Goal: Information Seeking & Learning: Check status

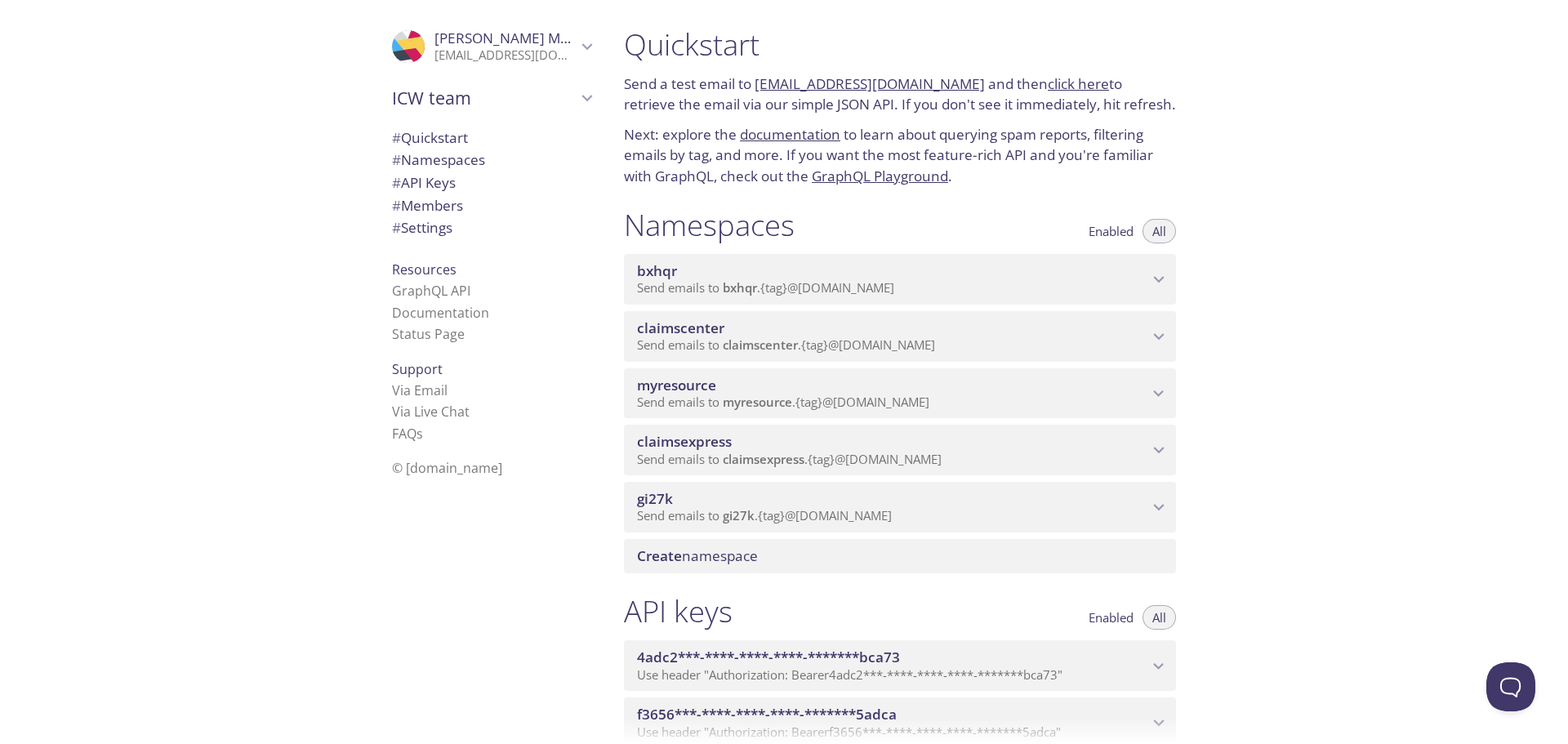
click at [673, 385] on span "myresource" at bounding box center [677, 384] width 79 height 19
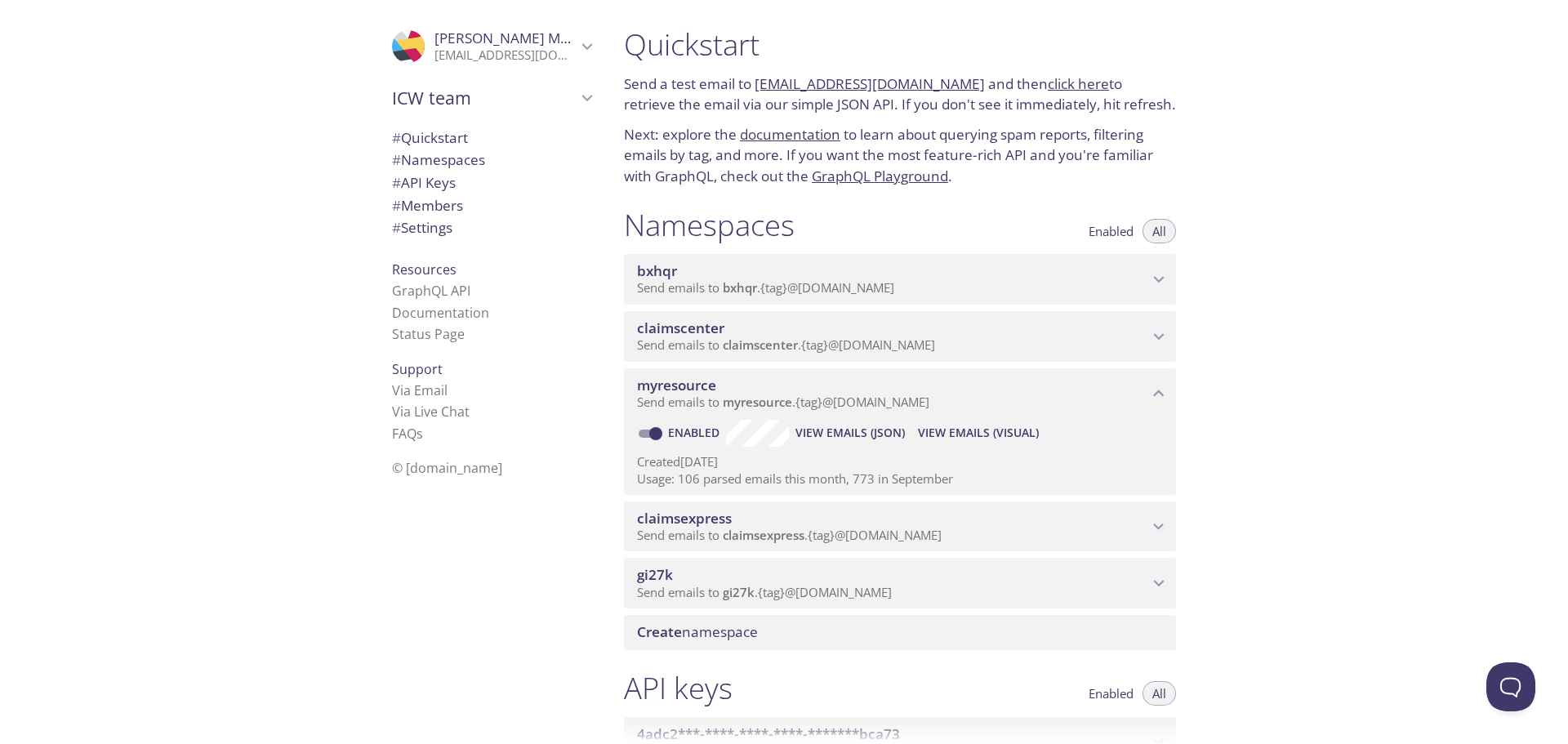
click at [973, 433] on span "View Emails (Visual)" at bounding box center [979, 433] width 121 height 20
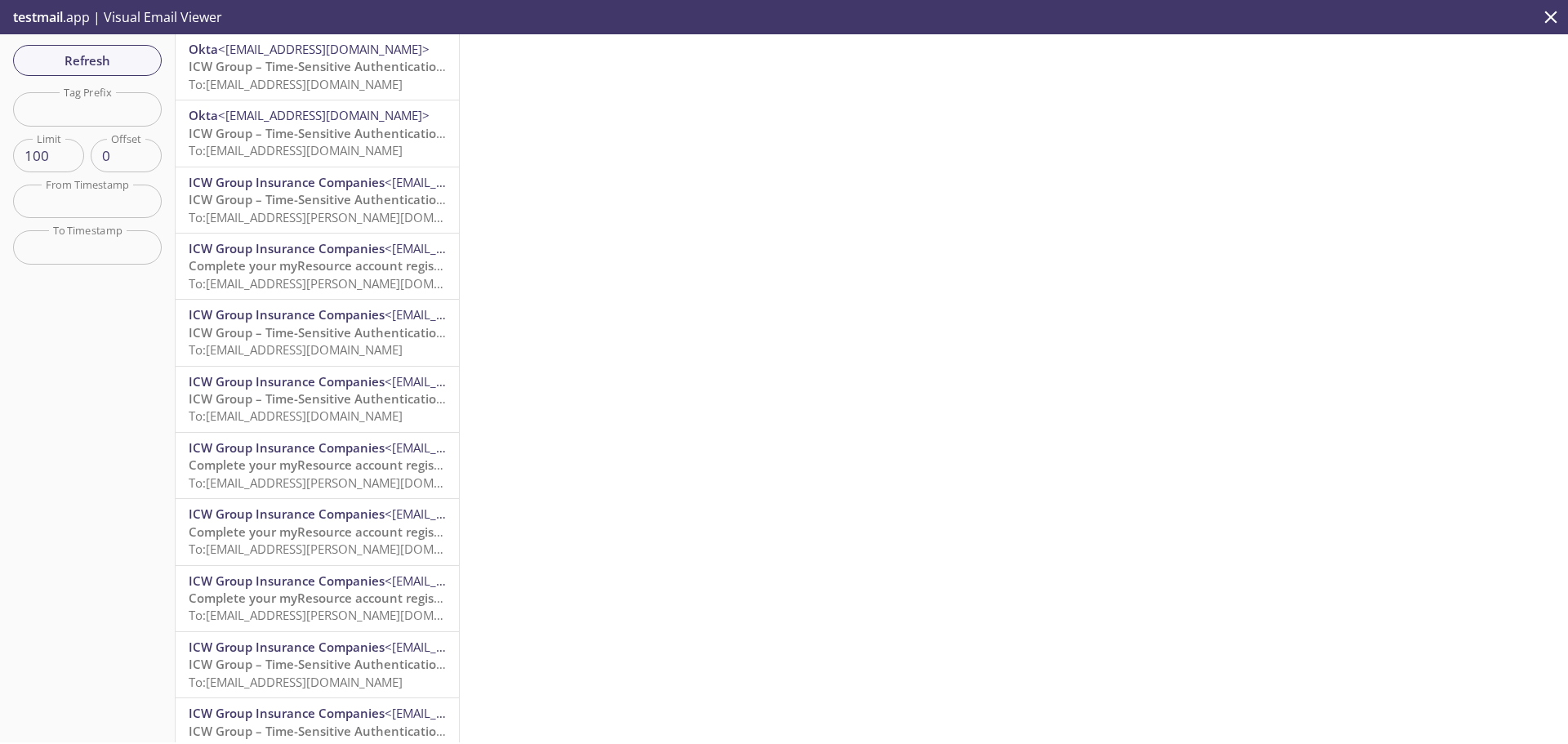
click at [357, 76] on span "To: [EMAIL_ADDRESS][DOMAIN_NAME]" at bounding box center [296, 84] width 214 height 16
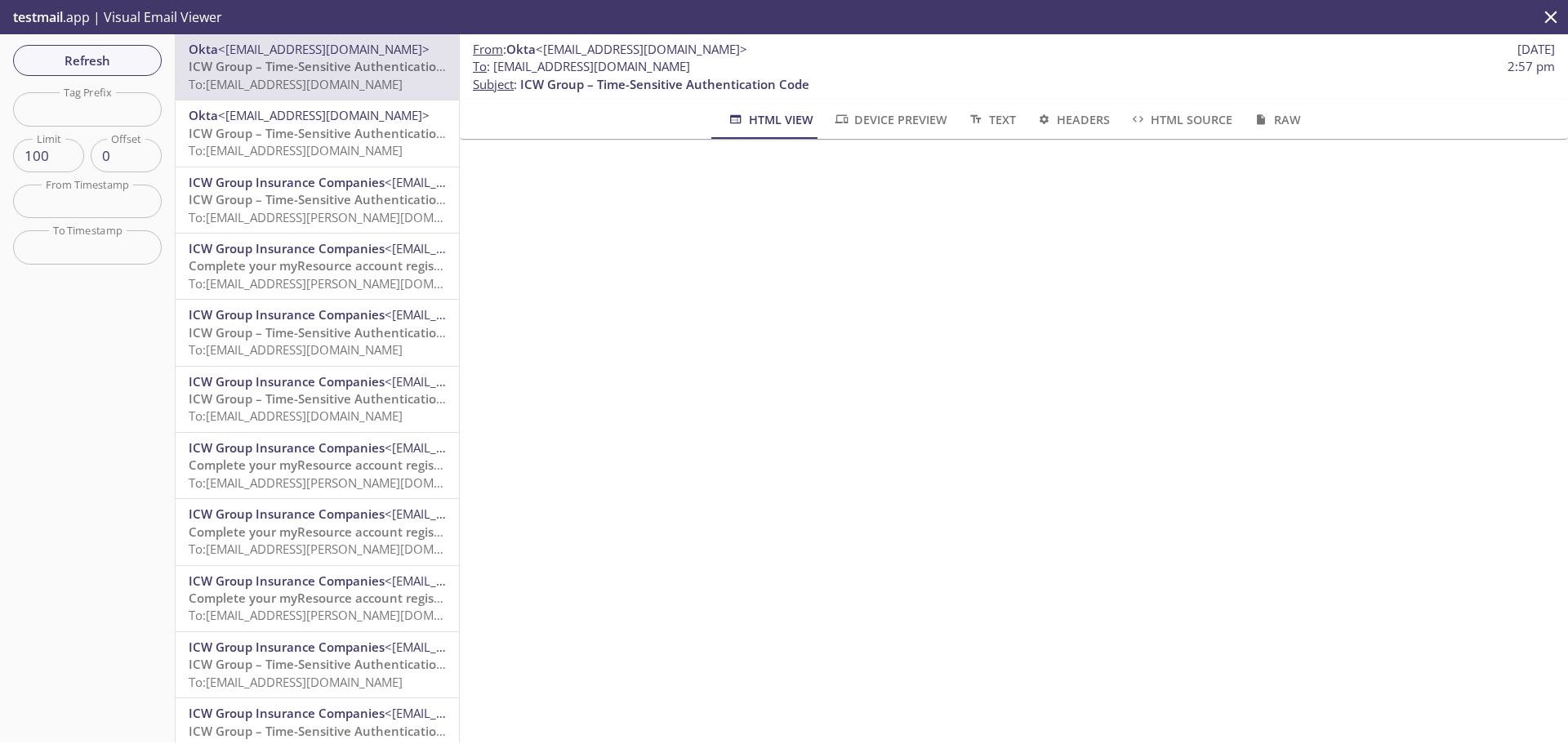
click at [351, 69] on span "ICW Group – Time-Sensitive Authentication Code" at bounding box center [333, 66] width 289 height 16
click at [104, 56] on span "Refresh" at bounding box center [86, 61] width 122 height 21
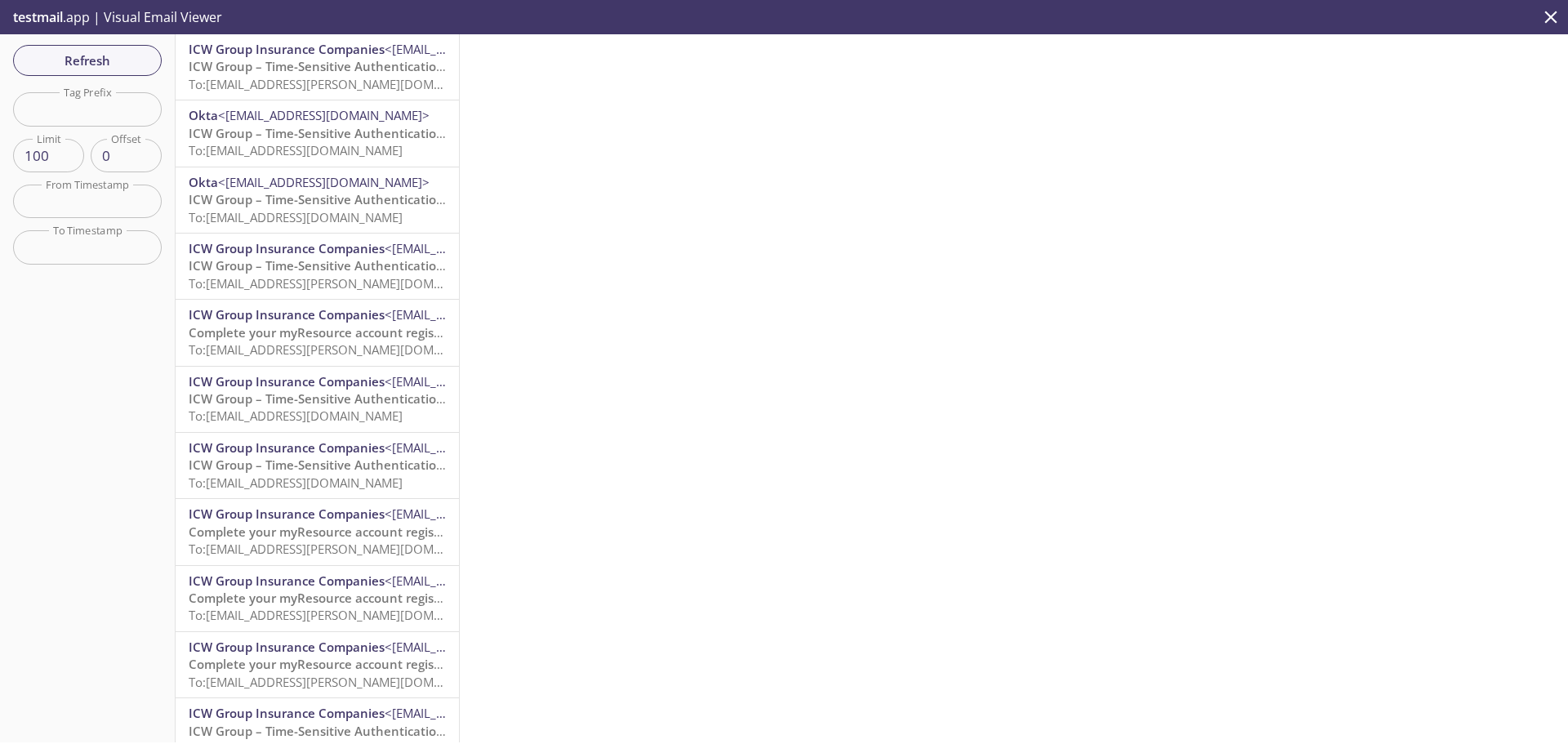
click at [310, 69] on span "ICW Group – Time-Sensitive Authentication Code" at bounding box center [333, 66] width 289 height 16
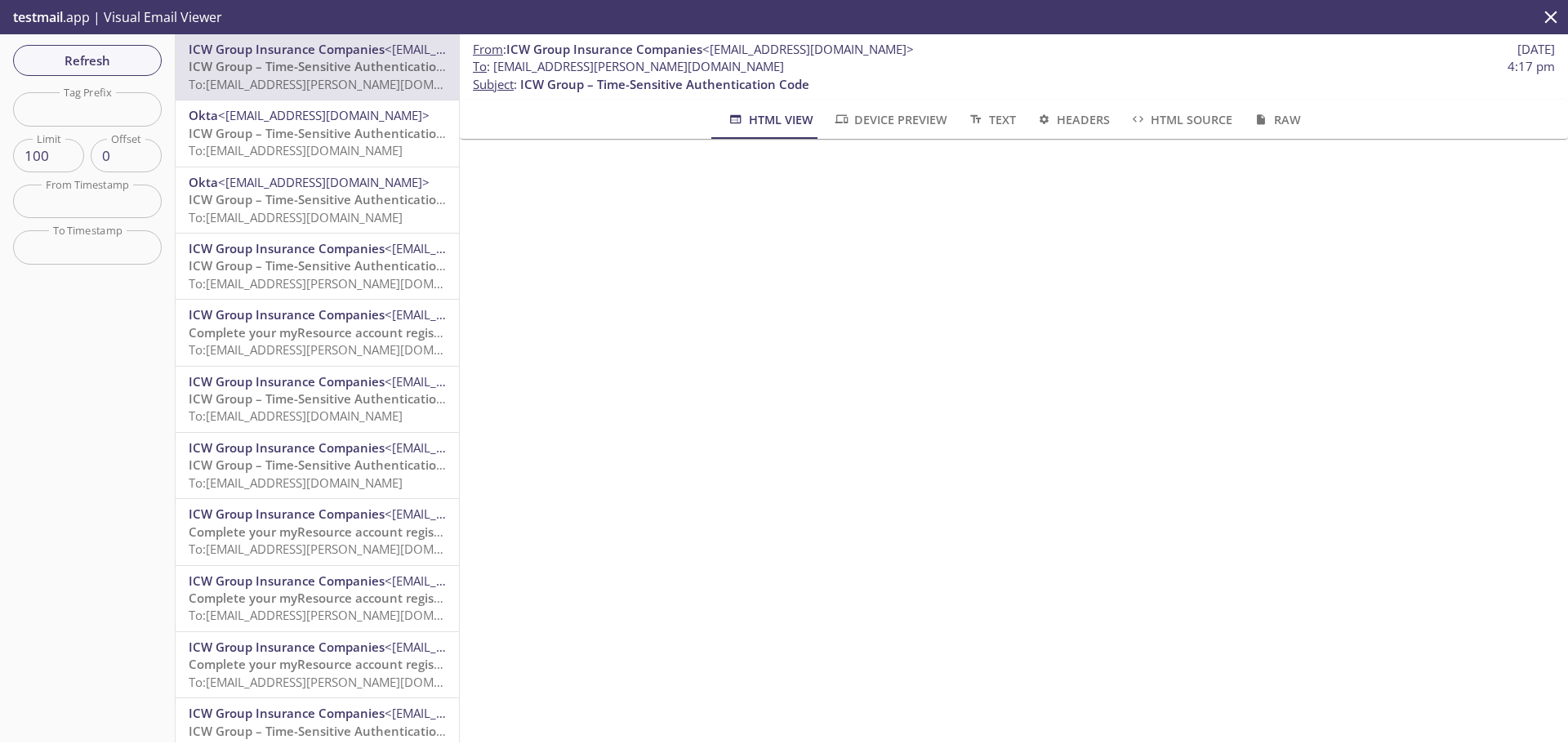
click at [326, 131] on span "ICW Group – Time-Sensitive Authentication Code" at bounding box center [333, 133] width 289 height 16
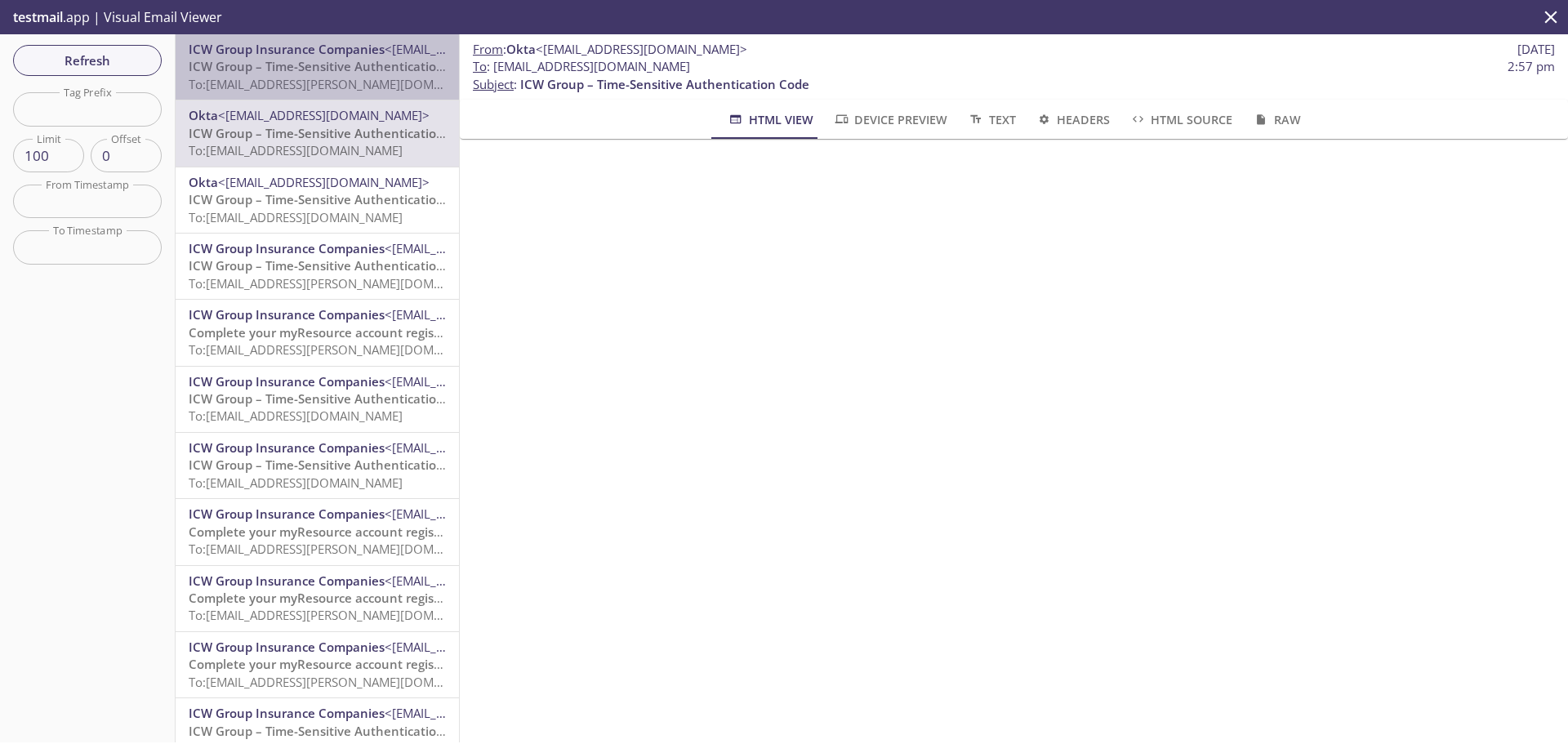
click at [359, 71] on span "ICW Group – Time-Sensitive Authentication Code" at bounding box center [333, 66] width 289 height 16
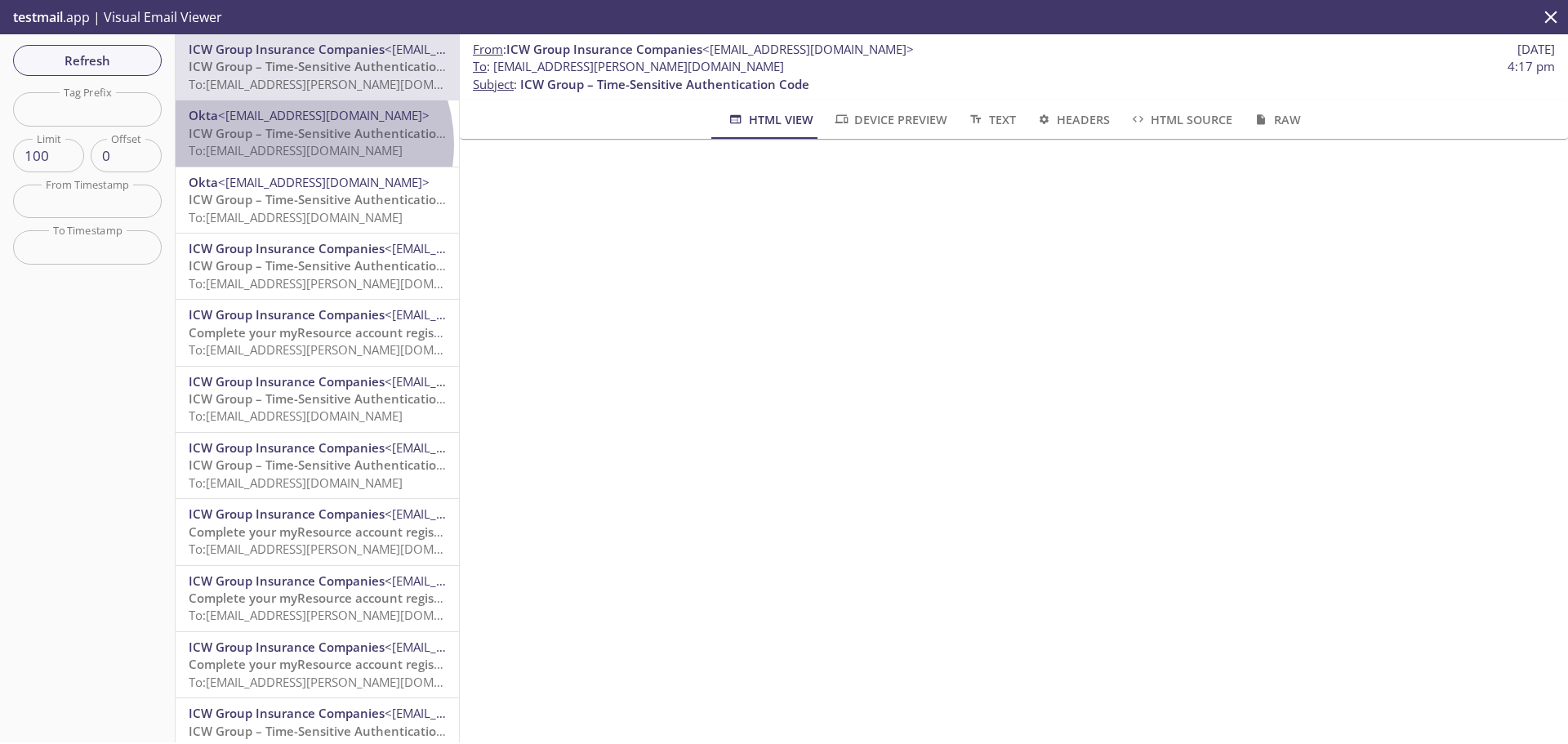
click at [307, 143] on span "To: [EMAIL_ADDRESS][DOMAIN_NAME]" at bounding box center [296, 150] width 214 height 16
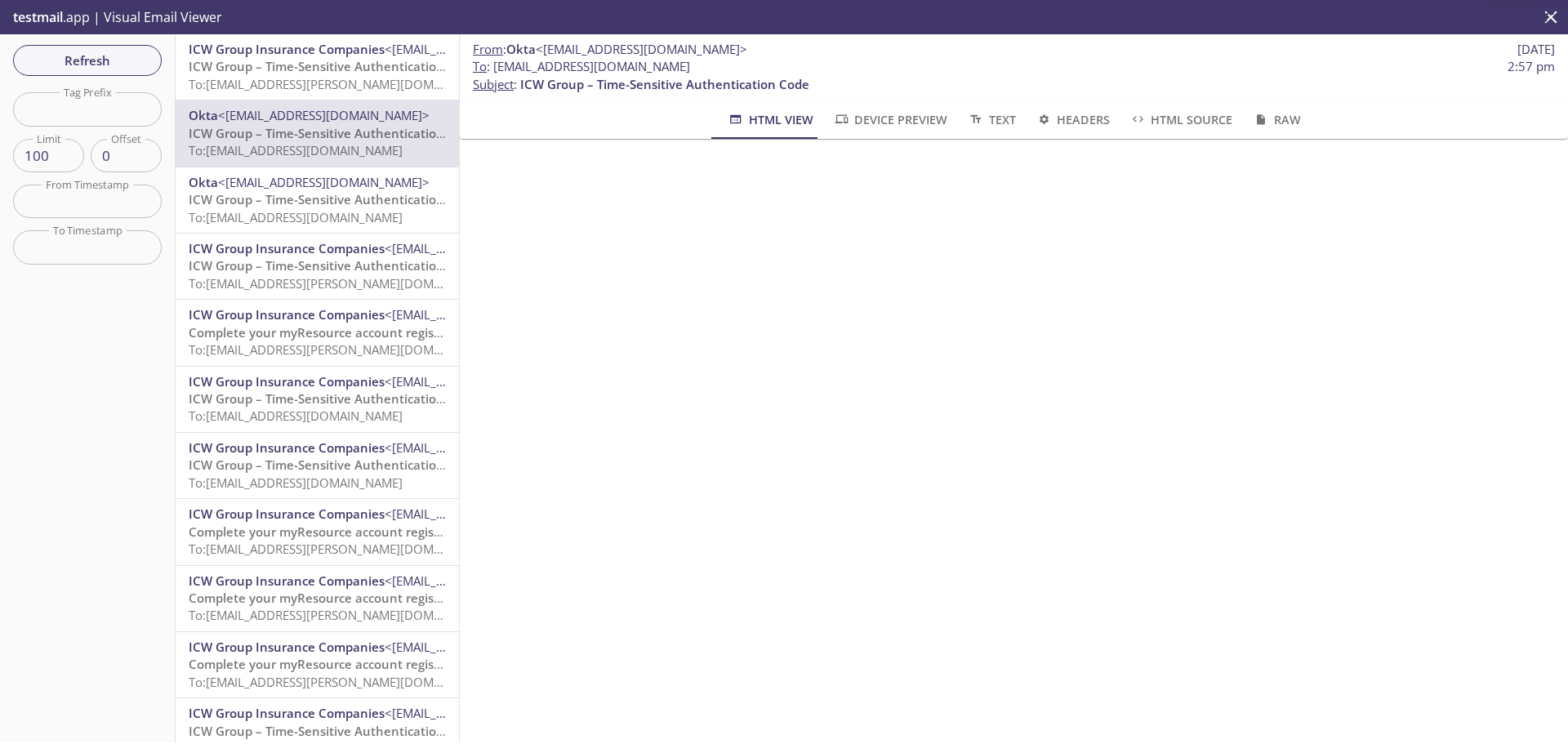
click at [365, 69] on span "ICW Group – Time-Sensitive Authentication Code" at bounding box center [333, 66] width 289 height 16
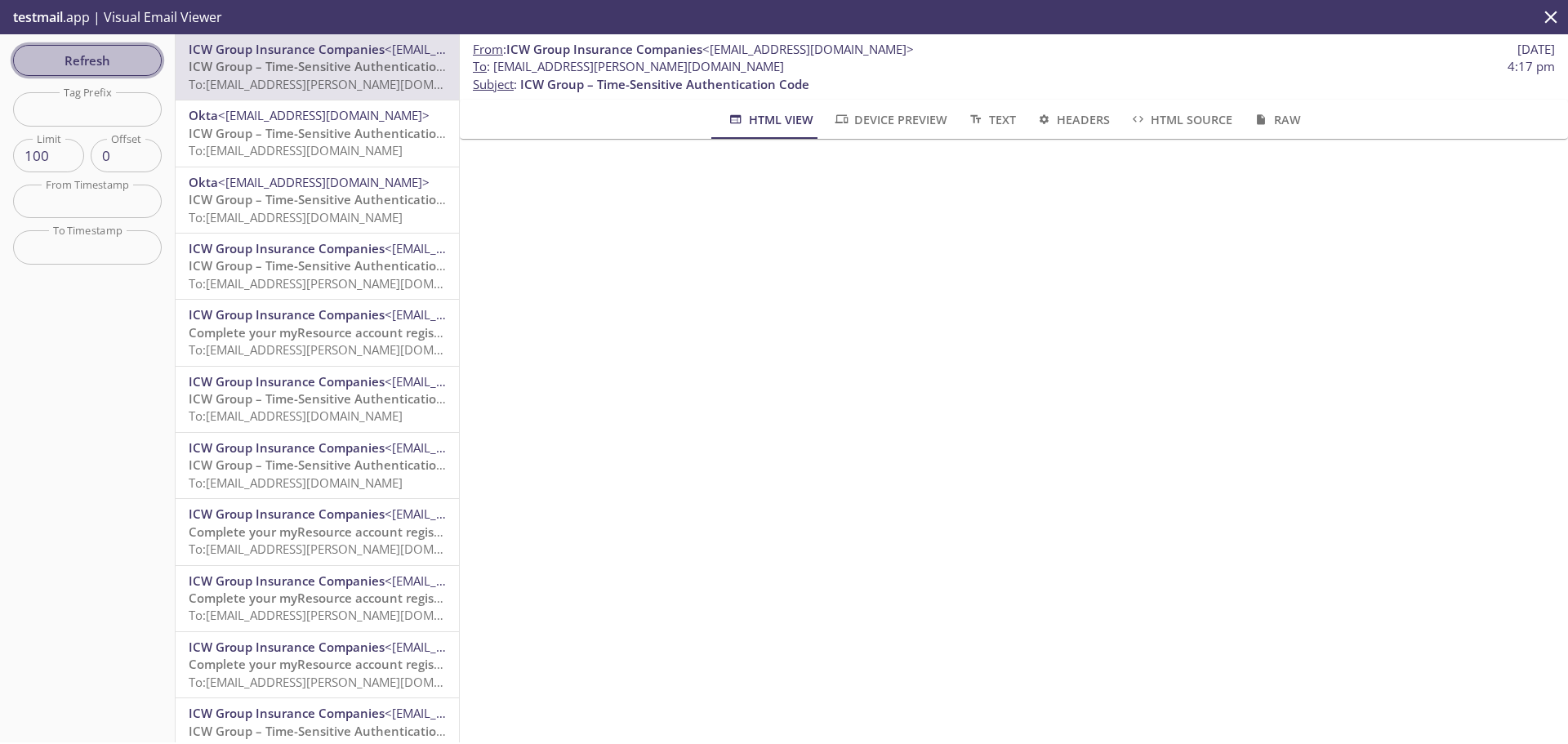
click at [93, 59] on span "Refresh" at bounding box center [86, 61] width 122 height 21
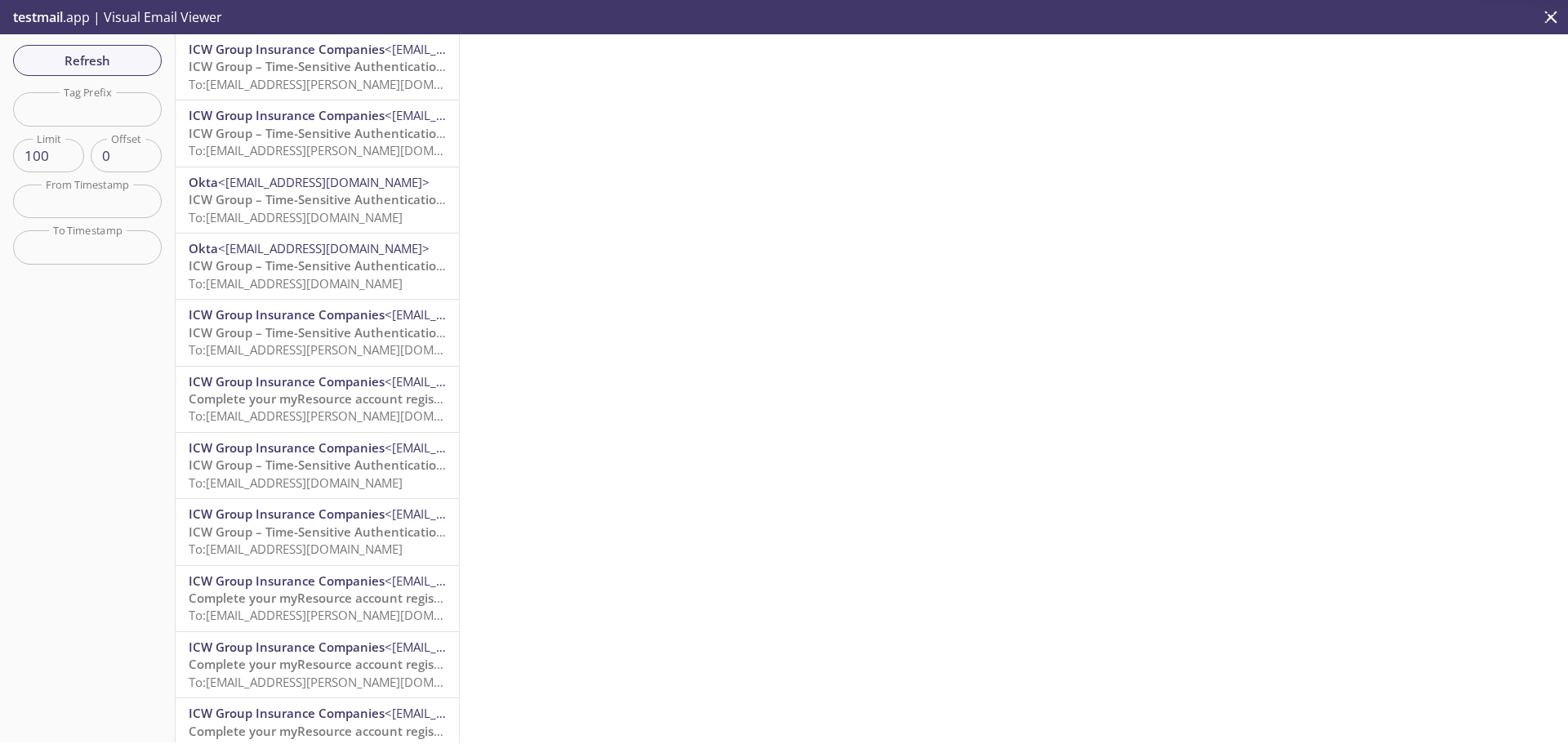
click at [335, 82] on span "To: [EMAIL_ADDRESS][PERSON_NAME][DOMAIN_NAME]" at bounding box center [342, 84] width 308 height 16
